Goal: Task Accomplishment & Management: Use online tool/utility

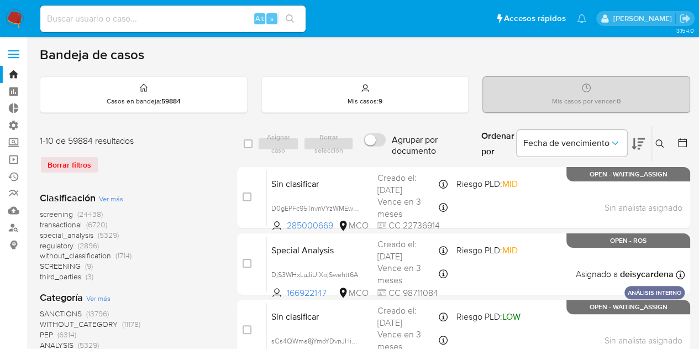
click at [183, 20] on input at bounding box center [172, 19] width 265 height 14
paste input "DjS3WHxLuJiUIXojSwehtt6A"
type input "DjS3WHxLuJiUIXojSwehtt6A"
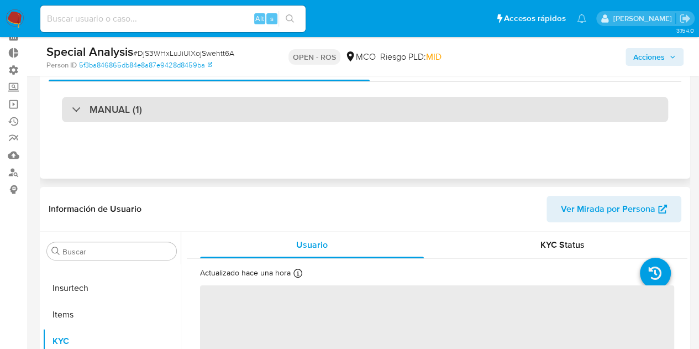
scroll to position [41, 0]
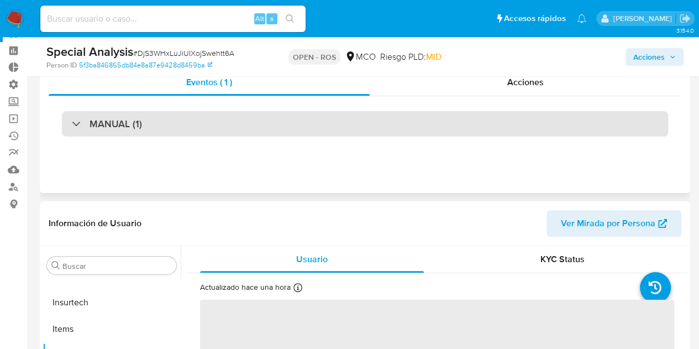
select select "10"
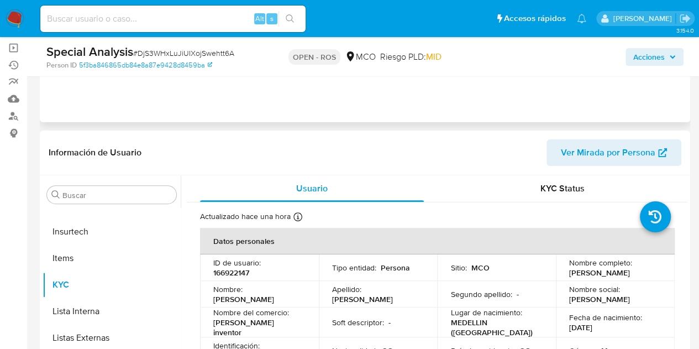
scroll to position [111, 0]
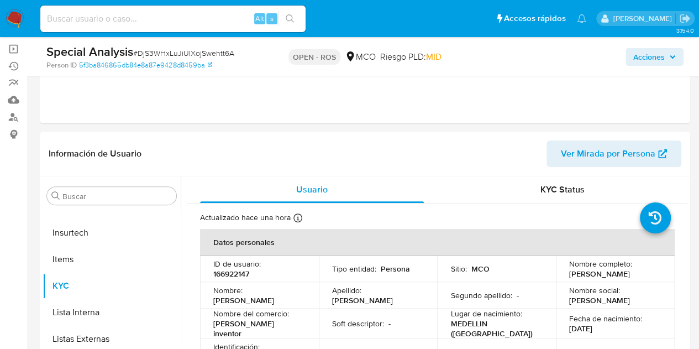
click at [657, 61] on span "Acciones" at bounding box center [650, 57] width 32 height 18
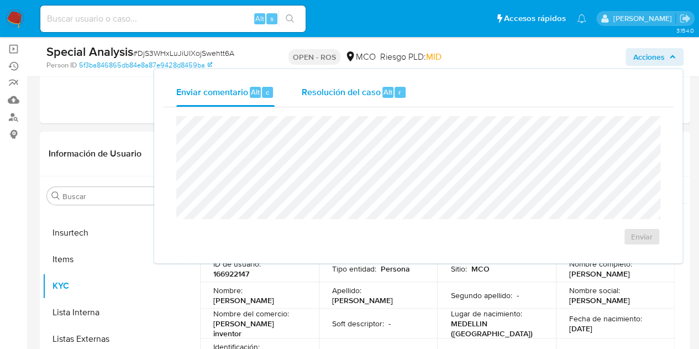
click at [341, 92] on span "Resolución del caso" at bounding box center [340, 91] width 79 height 13
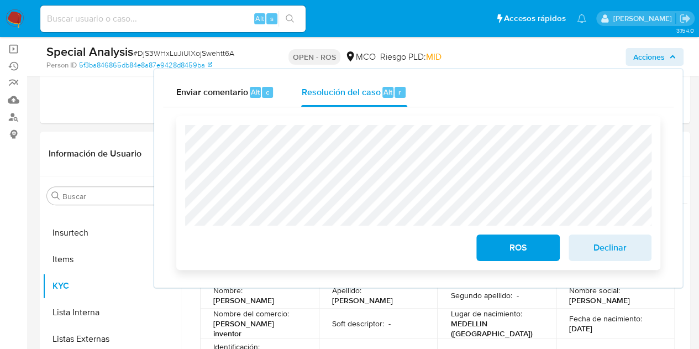
click at [527, 247] on span "ROS" at bounding box center [518, 248] width 54 height 24
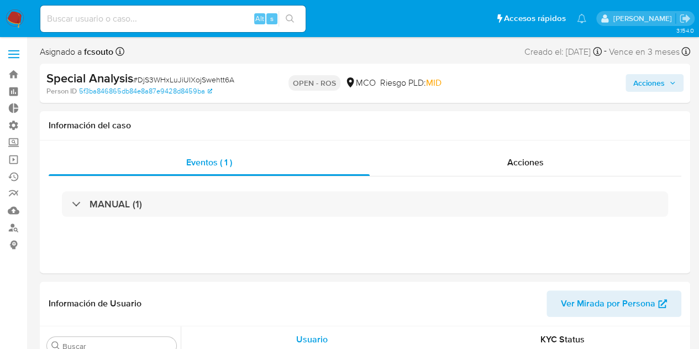
scroll to position [467, 0]
select select "10"
click at [155, 22] on input at bounding box center [172, 19] width 265 height 14
paste input "rJYLrCBPiA9wZOlLNYWEbjk7"
type input "rJYLrCBPiA9wZOlLNYWEbjk7"
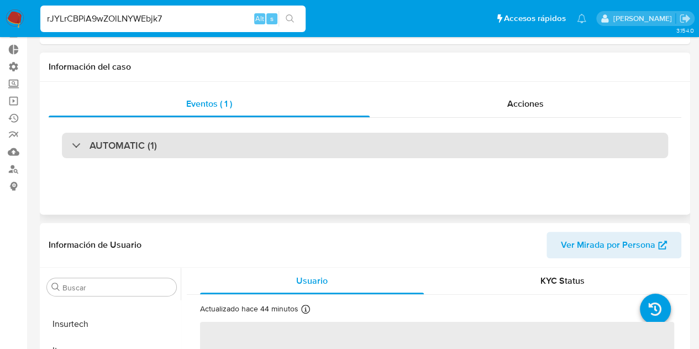
scroll to position [111, 0]
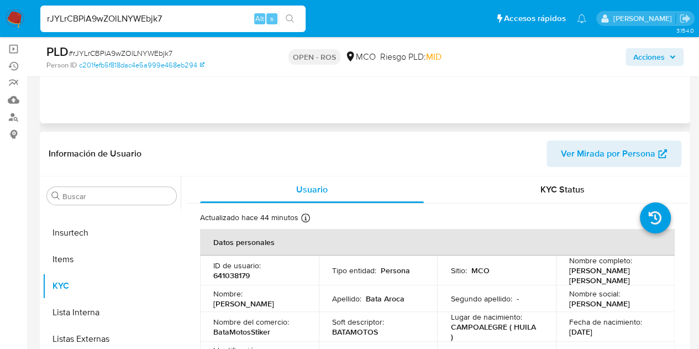
select select "10"
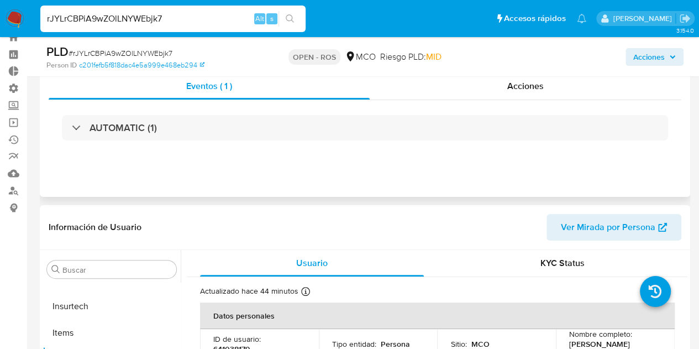
scroll to position [0, 0]
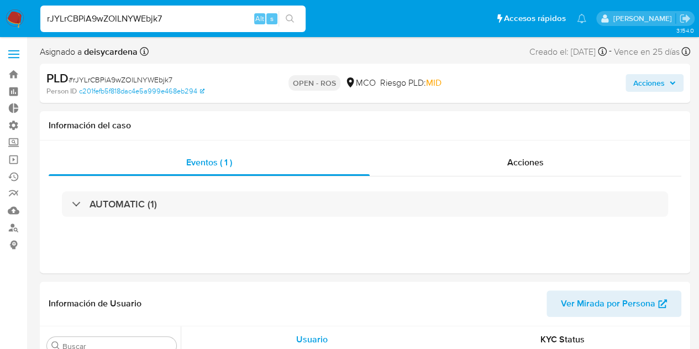
click at [652, 85] on span "Acciones" at bounding box center [650, 83] width 32 height 18
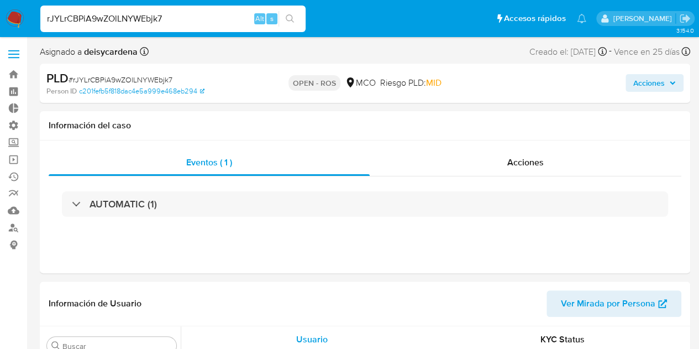
click at [666, 82] on span "Acciones" at bounding box center [655, 82] width 43 height 15
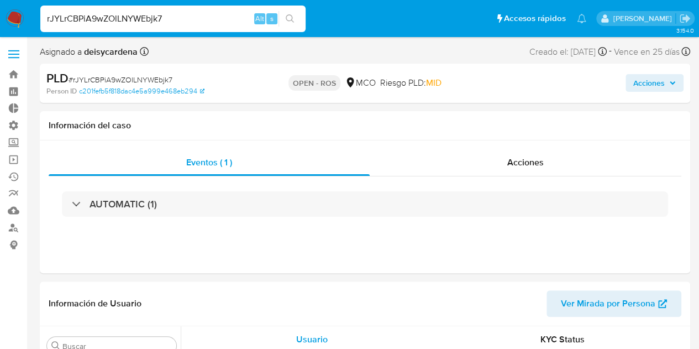
click at [650, 86] on span "Acciones" at bounding box center [650, 83] width 32 height 18
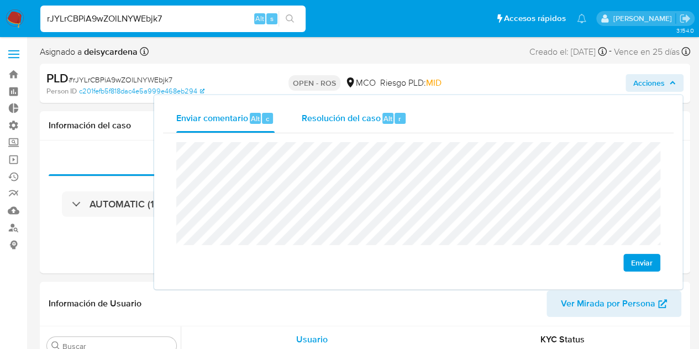
click at [354, 122] on span "Resolución del caso" at bounding box center [340, 118] width 79 height 13
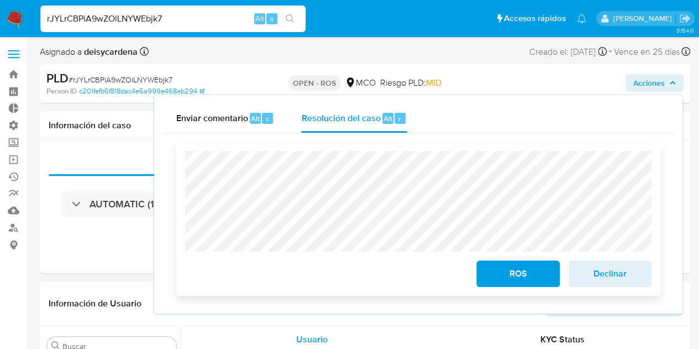
click at [527, 279] on span "ROS" at bounding box center [518, 274] width 54 height 24
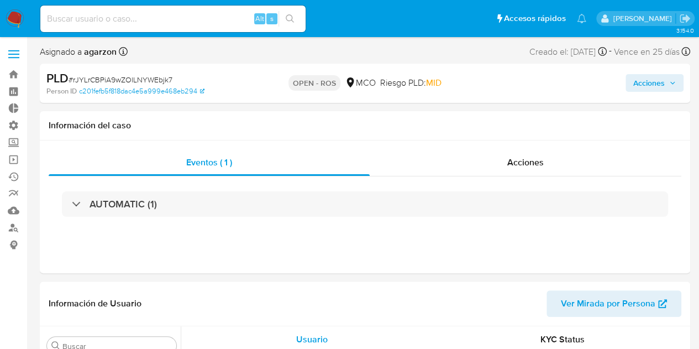
scroll to position [467, 0]
select select "10"
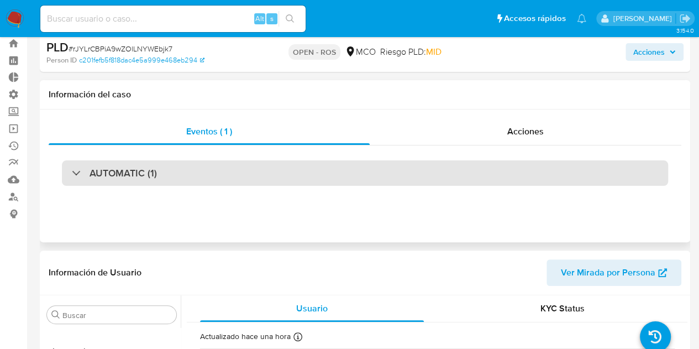
scroll to position [276, 0]
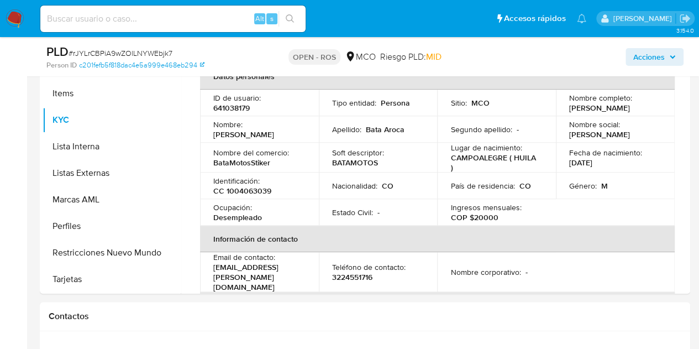
click at [192, 10] on div "Alt s" at bounding box center [172, 19] width 265 height 27
click at [189, 30] on div "Alt s" at bounding box center [172, 19] width 265 height 27
click at [192, 24] on input at bounding box center [172, 19] width 265 height 14
paste input "rJYLrCBPiA9wZOlLNYWEbjk7"
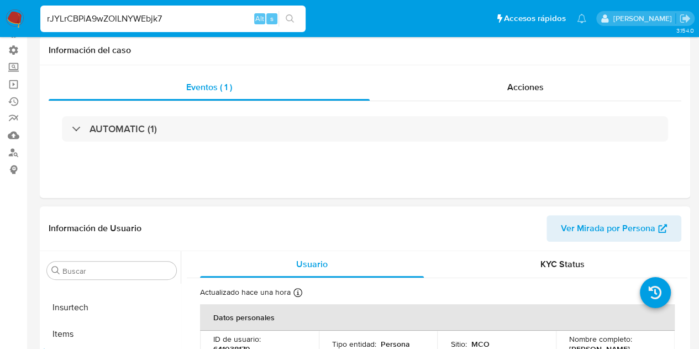
scroll to position [0, 0]
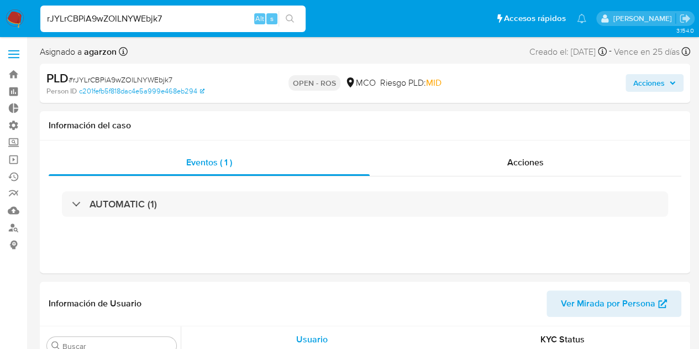
click at [655, 85] on span "Acciones" at bounding box center [650, 83] width 32 height 18
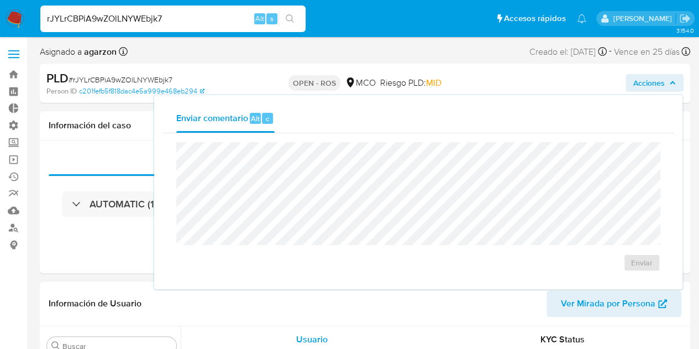
click at [441, 315] on header "Información de Usuario Ver Mirada por Persona" at bounding box center [365, 303] width 633 height 27
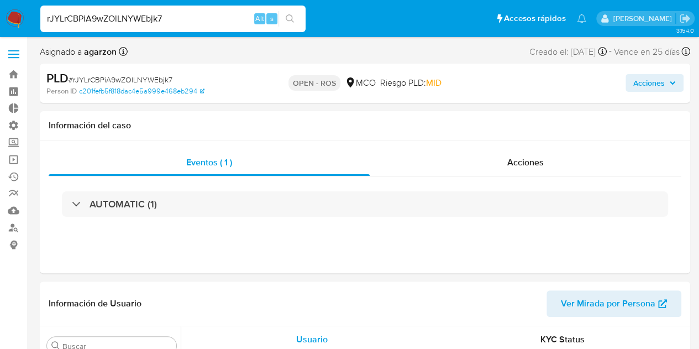
click at [197, 17] on input "rJYLrCBPiA9wZOlLNYWEbjk7" at bounding box center [172, 19] width 265 height 14
click at [197, 26] on div "rJYLrCBPiA9wZOlLNYWEbjk7 Alt s" at bounding box center [172, 19] width 265 height 27
click at [196, 15] on input "rJYLrCBPiA9wZOlLNYWEbjk7" at bounding box center [172, 19] width 265 height 14
drag, startPoint x: 206, startPoint y: 18, endPoint x: -67, endPoint y: 11, distance: 273.2
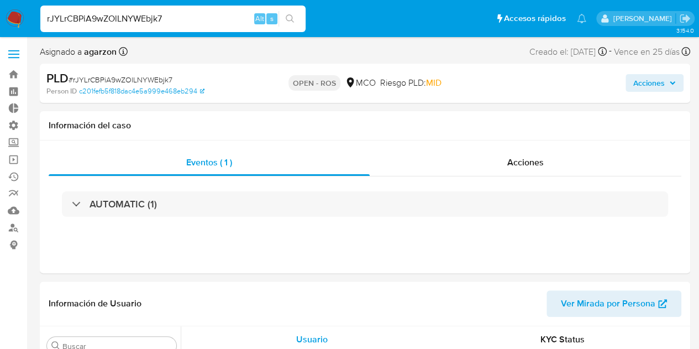
paste input "QiV8uE2UgVsa56TngfIsiU8h"
type input "QiV8uE2UgVsa56TngfIsiU8h"
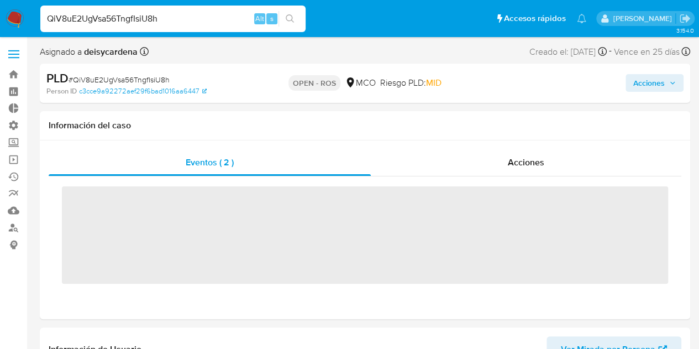
scroll to position [467, 0]
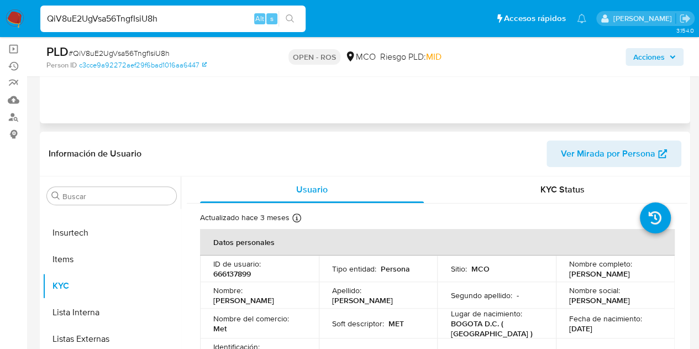
select select "10"
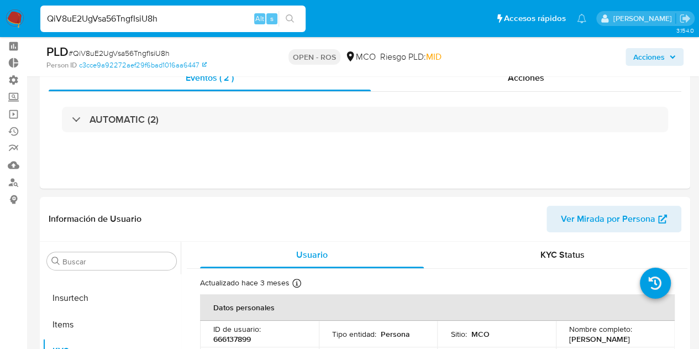
scroll to position [0, 0]
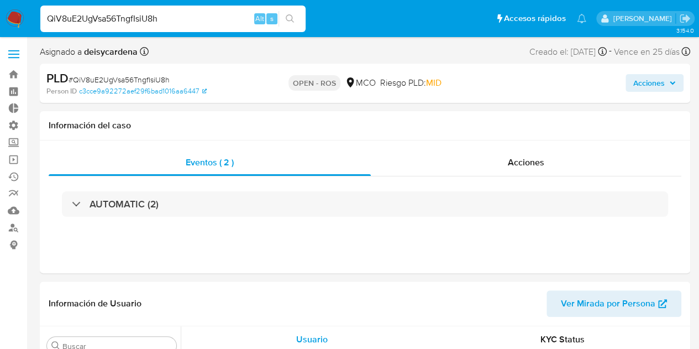
click at [667, 86] on span "Acciones" at bounding box center [655, 82] width 43 height 15
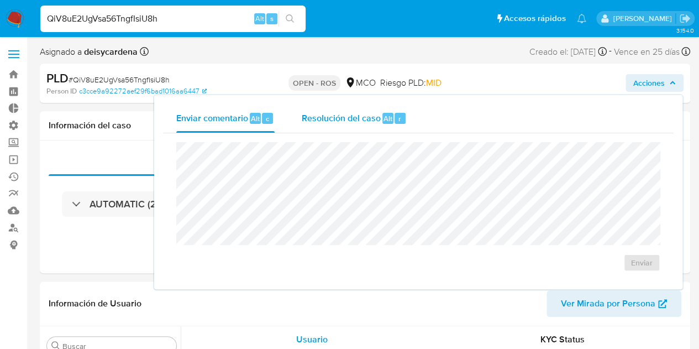
click at [322, 114] on span "Resolución del caso" at bounding box center [340, 118] width 79 height 13
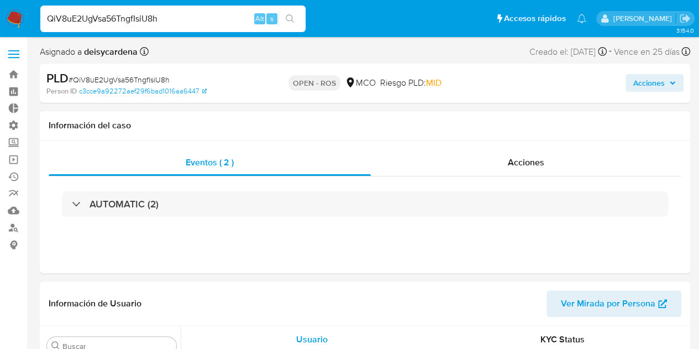
click at [663, 83] on span "Acciones" at bounding box center [650, 83] width 32 height 18
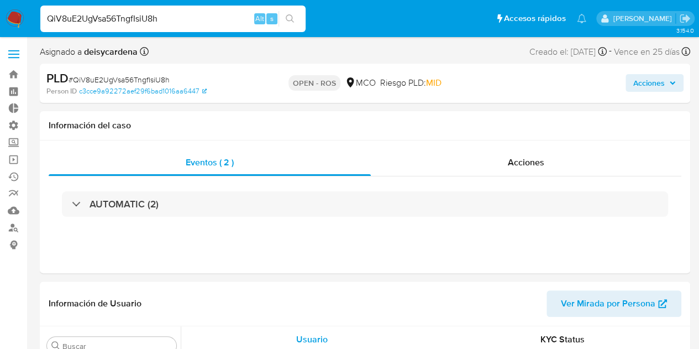
click at [648, 85] on span "Acciones" at bounding box center [650, 83] width 32 height 18
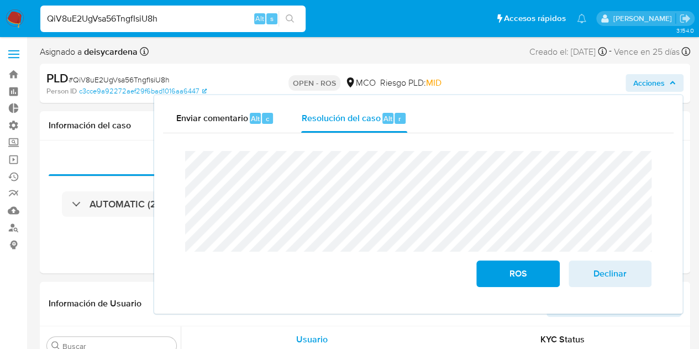
click at [153, 160] on div "Enviar comentario Alt c Resolución del caso Alt r Cierre de caso ROS Declinar" at bounding box center [418, 204] width 531 height 221
click at [525, 273] on span "ROS" at bounding box center [518, 274] width 54 height 24
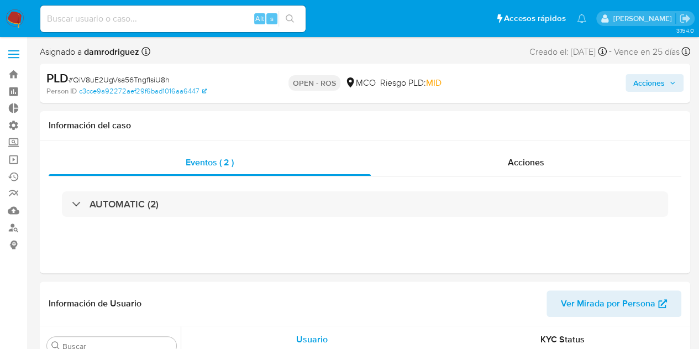
scroll to position [467, 0]
select select "10"
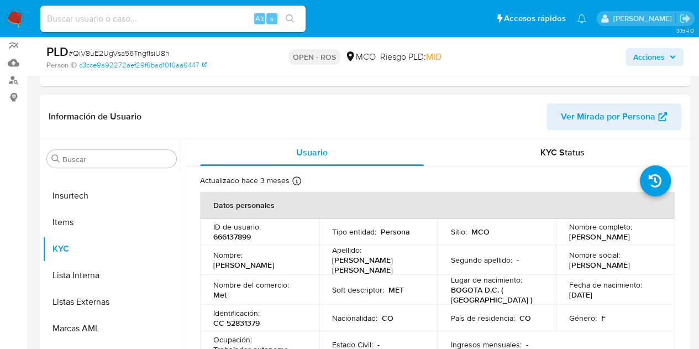
scroll to position [0, 0]
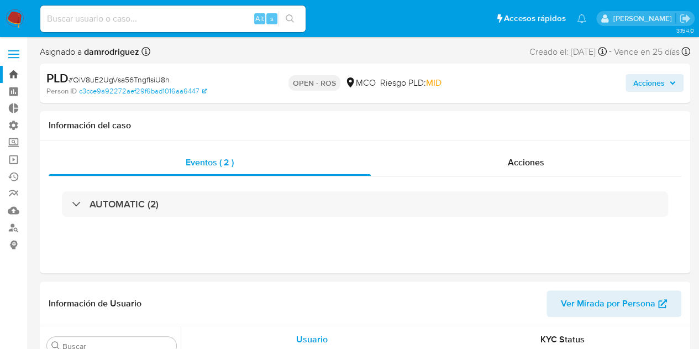
click at [11, 79] on link "Bandeja" at bounding box center [66, 74] width 132 height 17
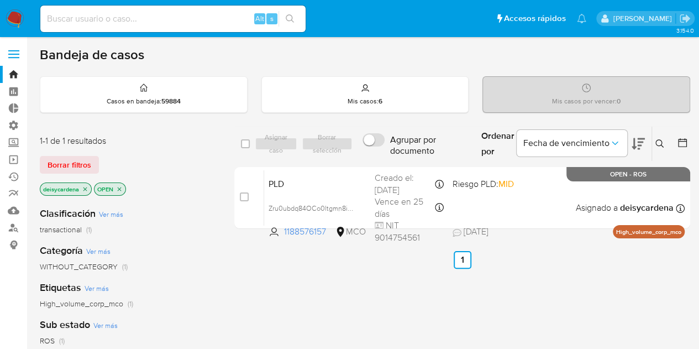
click at [87, 29] on div "Alt s" at bounding box center [172, 19] width 265 height 27
click at [101, 22] on input at bounding box center [172, 19] width 265 height 14
paste input "QiV8uE2UgVsa56TngfIsiU8h"
type input "QiV8uE2UgVsa56TngfIsiU8h"
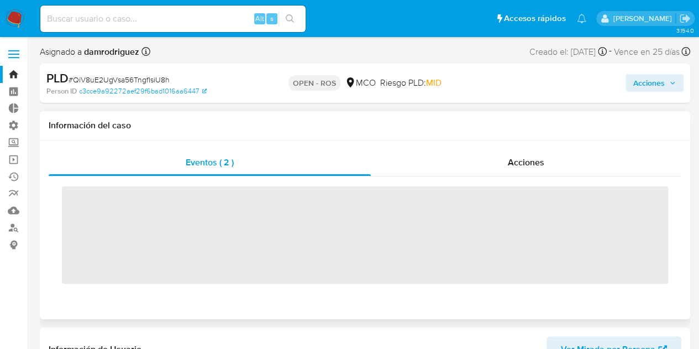
scroll to position [467, 0]
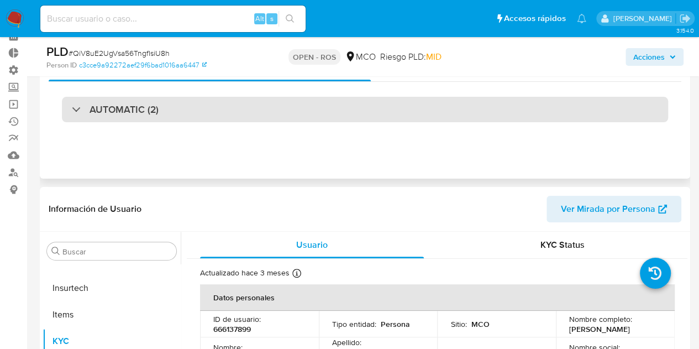
select select "10"
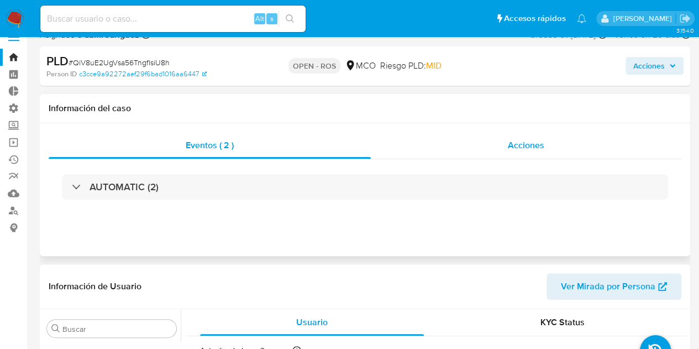
scroll to position [0, 0]
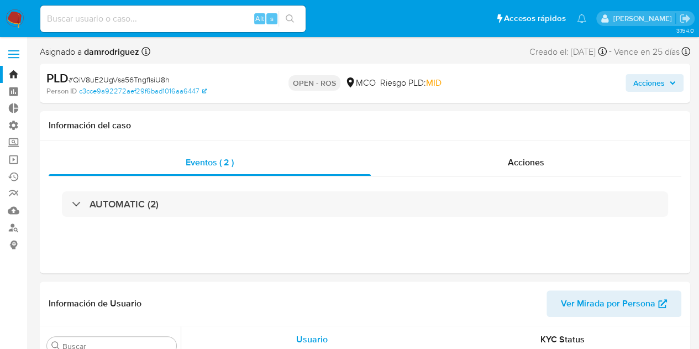
click at [649, 85] on span "Acciones" at bounding box center [650, 83] width 32 height 18
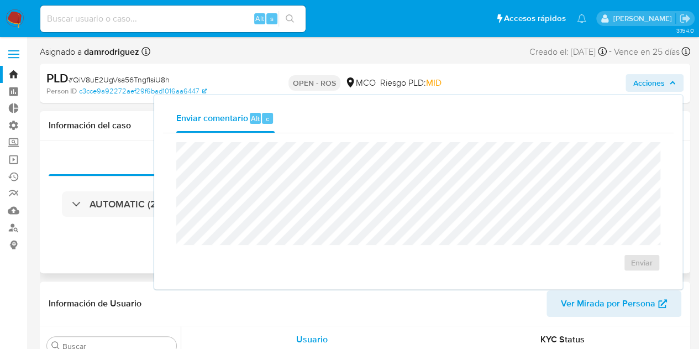
click at [117, 147] on div "Eventos ( 2 ) Acciones AUTOMATIC (2)" at bounding box center [365, 206] width 651 height 133
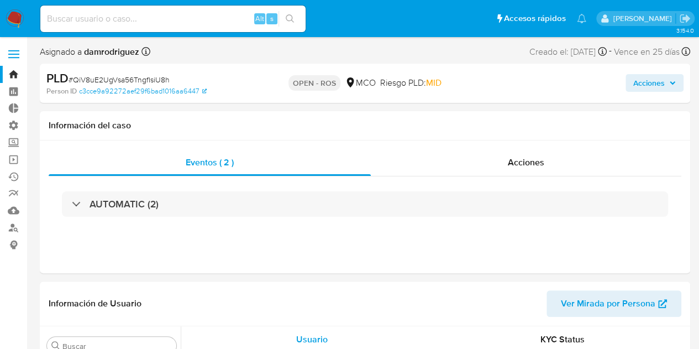
click at [142, 23] on input at bounding box center [172, 19] width 265 height 14
paste input "Zru0ubdq84OCo0ltgmn8iNxT"
type input "Zru0ubdq84OCo0ltgmn8iNxT"
select select "10"
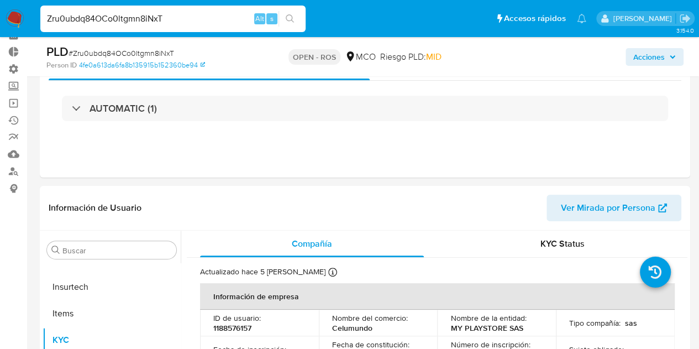
scroll to position [55, 0]
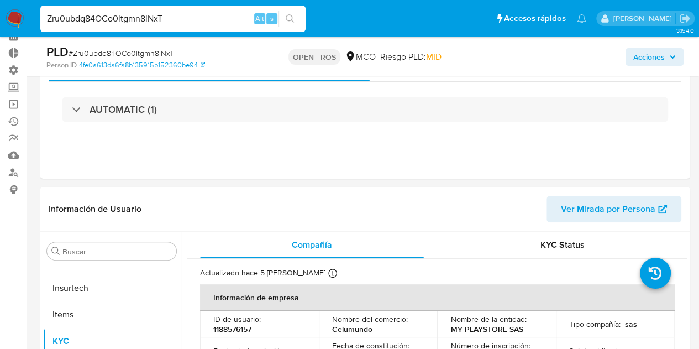
click at [667, 61] on span "Acciones" at bounding box center [655, 56] width 43 height 15
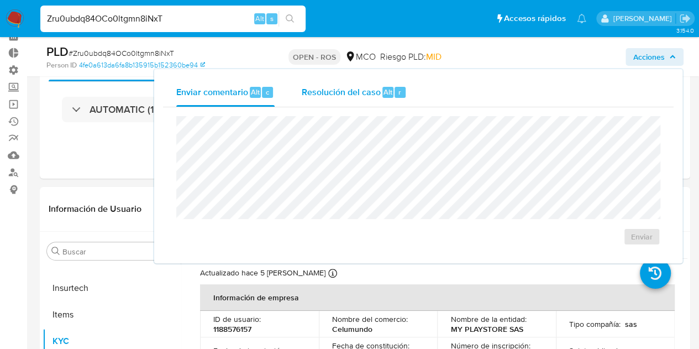
click at [331, 95] on span "Resolución del caso" at bounding box center [340, 91] width 79 height 13
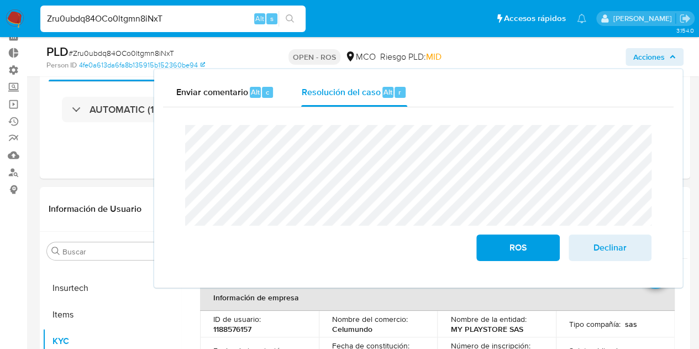
click at [156, 136] on div "Enviar comentario Alt c Resolución del caso Alt r Cierre de caso ROS Declinar" at bounding box center [418, 178] width 529 height 218
click at [547, 257] on button "ROS" at bounding box center [518, 247] width 83 height 27
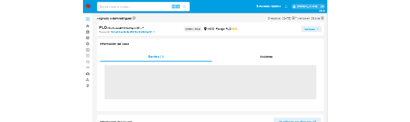
scroll to position [467, 0]
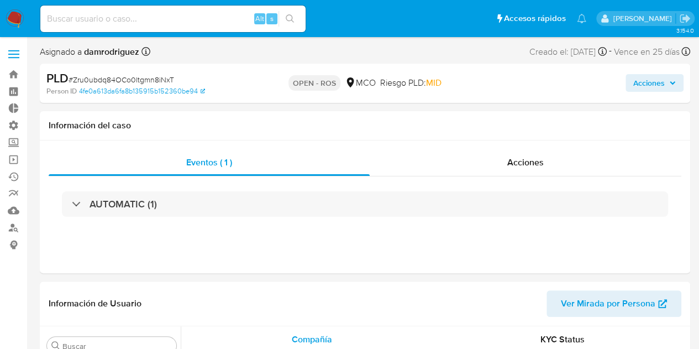
select select "10"
